Goal: Check status: Check status

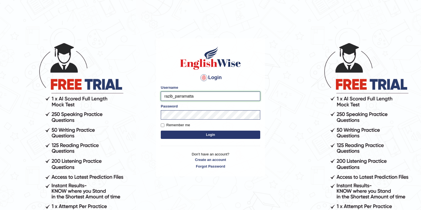
drag, startPoint x: 172, startPoint y: 97, endPoint x: 159, endPoint y: 97, distance: 12.4
click at [159, 97] on div "Login Please fix the following errors: Username razib_parramatta Password Remem…" at bounding box center [210, 107] width 109 height 138
type input "pujan_parramatta"
click at [198, 131] on button "Login" at bounding box center [210, 135] width 99 height 8
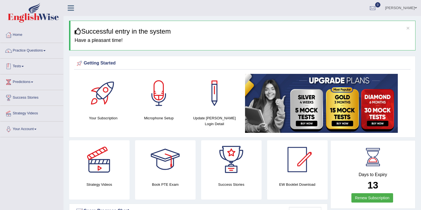
click at [28, 66] on link "Tests" at bounding box center [31, 66] width 63 height 14
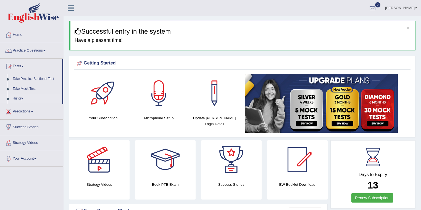
click at [25, 96] on link "History" at bounding box center [36, 99] width 52 height 10
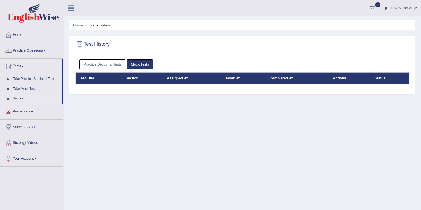
click at [112, 65] on link "Practice Sectional Tests" at bounding box center [102, 64] width 47 height 10
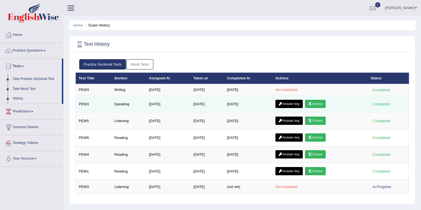
click at [322, 104] on link "Scores" at bounding box center [315, 104] width 20 height 8
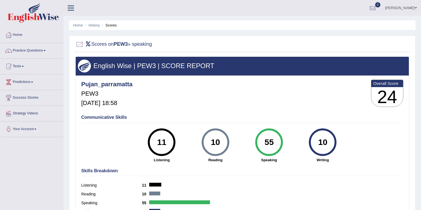
drag, startPoint x: 274, startPoint y: 140, endPoint x: 261, endPoint y: 141, distance: 13.5
click at [261, 141] on div "55" at bounding box center [269, 142] width 20 height 23
click at [93, 25] on link "History" at bounding box center [94, 25] width 11 height 4
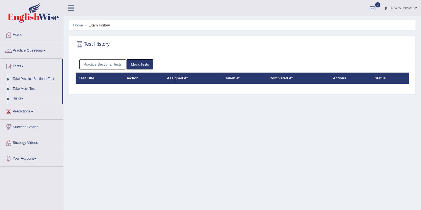
click at [106, 61] on link "Practice Sectional Tests" at bounding box center [102, 64] width 47 height 10
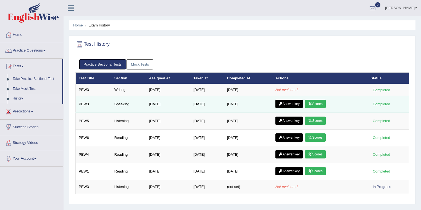
click at [289, 105] on link "Answer key" at bounding box center [288, 104] width 27 height 8
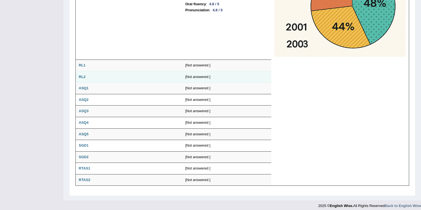
scroll to position [1265, 0]
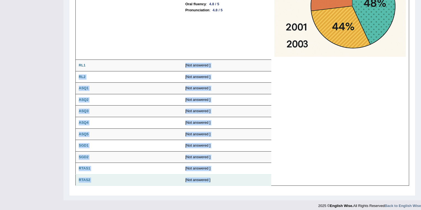
drag, startPoint x: 175, startPoint y: 60, endPoint x: 215, endPoint y: 181, distance: 127.3
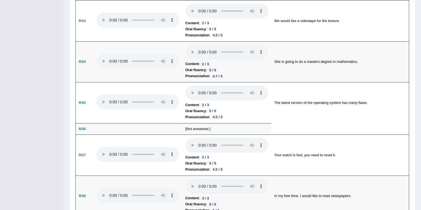
scroll to position [0, 0]
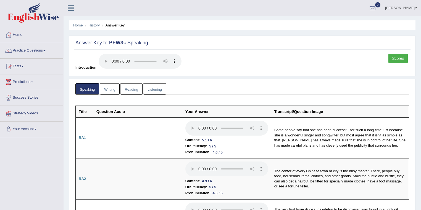
click at [408, 7] on link "[PERSON_NAME]" at bounding box center [401, 7] width 40 height 14
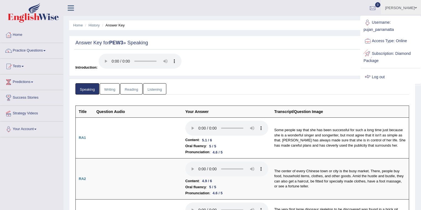
click at [382, 75] on link "Log out" at bounding box center [390, 77] width 60 height 13
